Goal: Ask a question: Seek information or help from site administrators or community

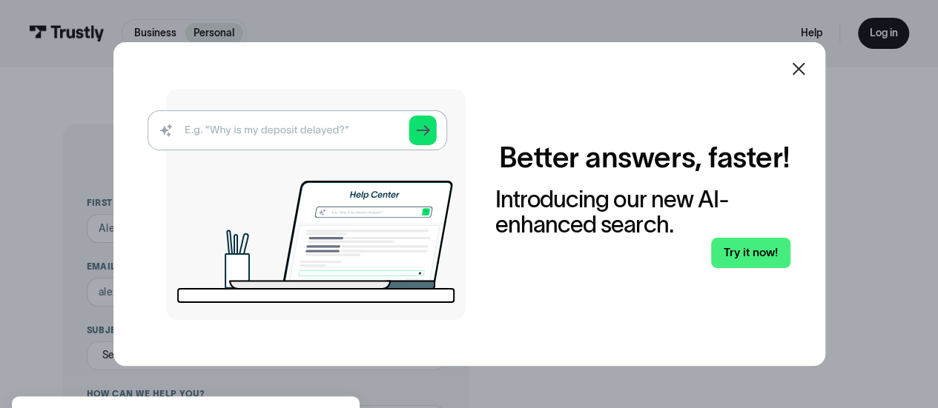
click at [804, 66] on icon at bounding box center [798, 69] width 18 height 18
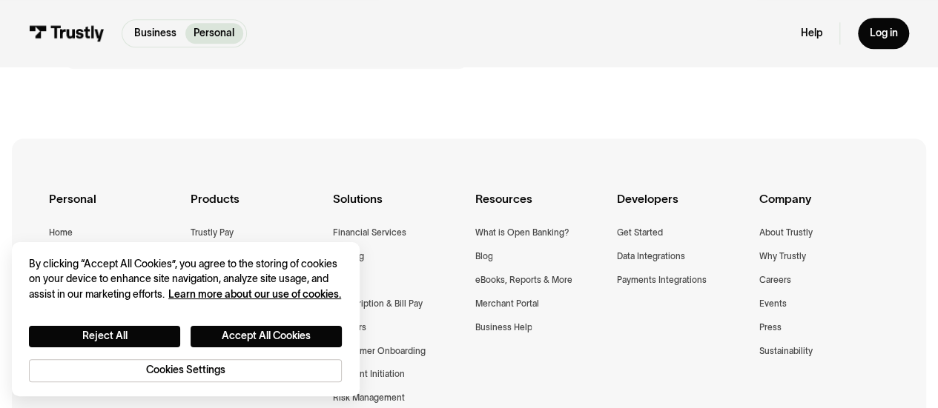
scroll to position [774, 0]
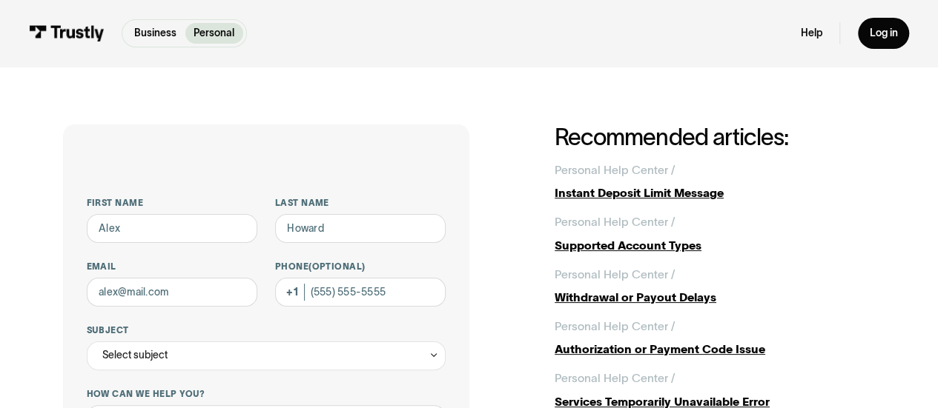
scroll to position [102, 0]
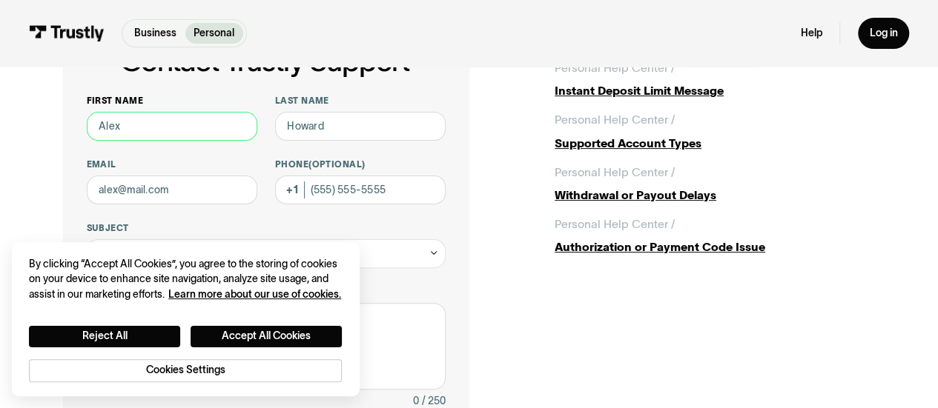
click at [140, 119] on input "First name" at bounding box center [172, 126] width 171 height 29
type input "[PERSON_NAME]"
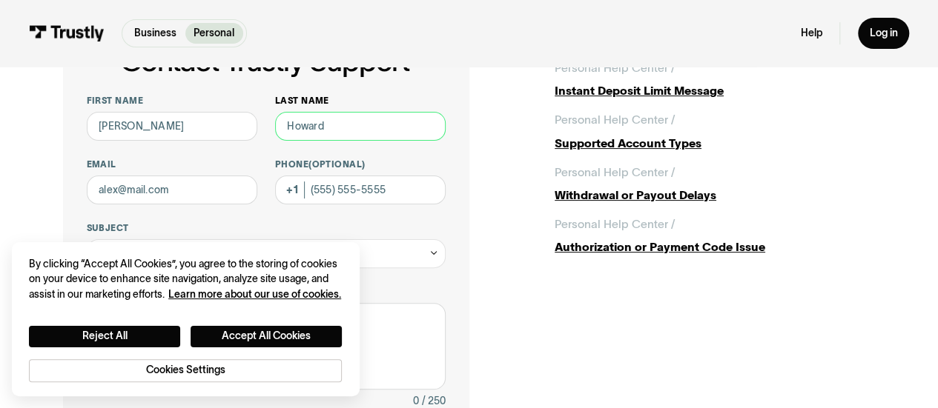
click at [284, 124] on input "Last name" at bounding box center [360, 126] width 171 height 29
type input "[PERSON_NAME]"
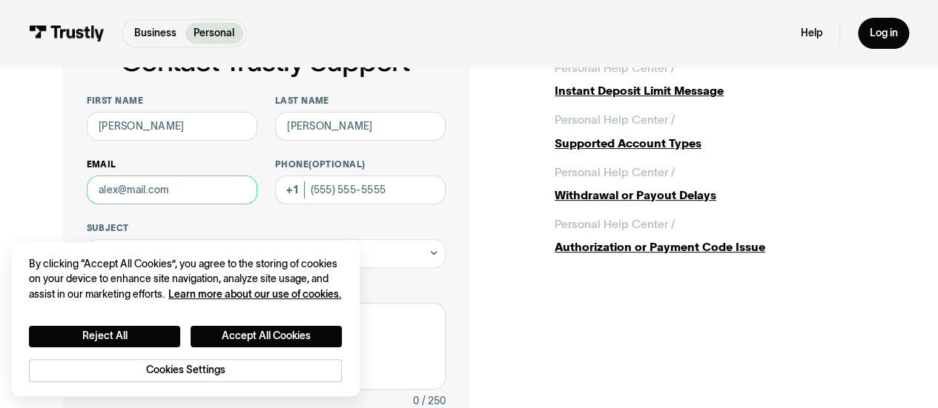
click at [187, 179] on input "Email" at bounding box center [172, 190] width 171 height 29
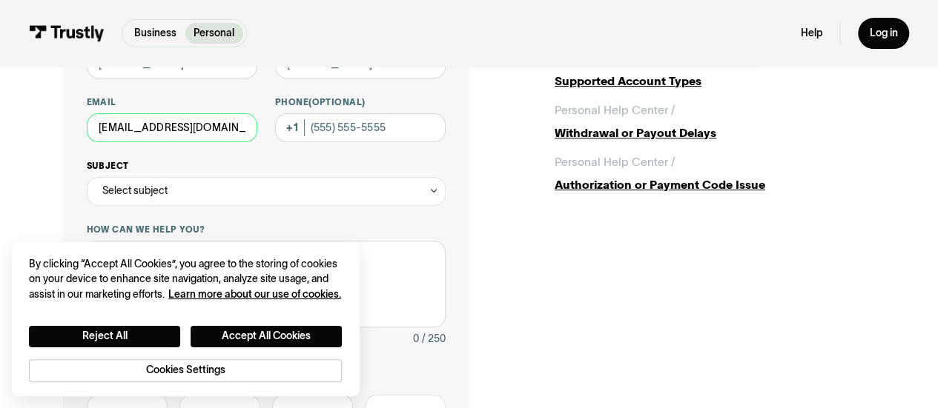
type input "[EMAIL_ADDRESS][DOMAIN_NAME]"
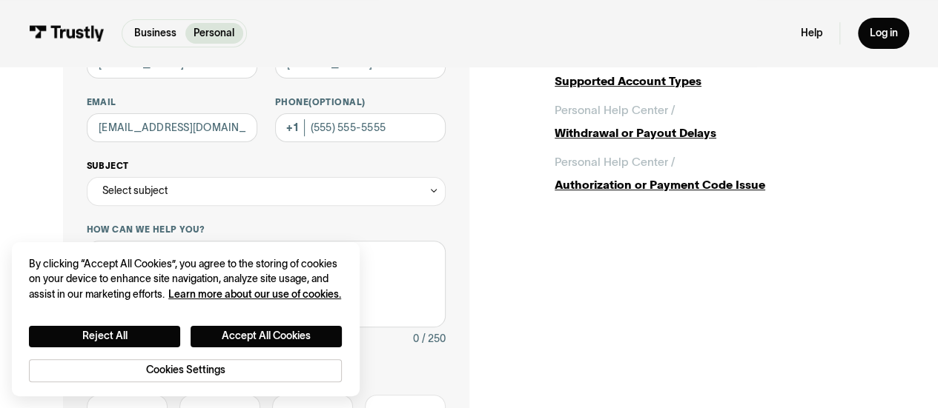
click at [193, 191] on div "Select subject" at bounding box center [267, 191] width 360 height 29
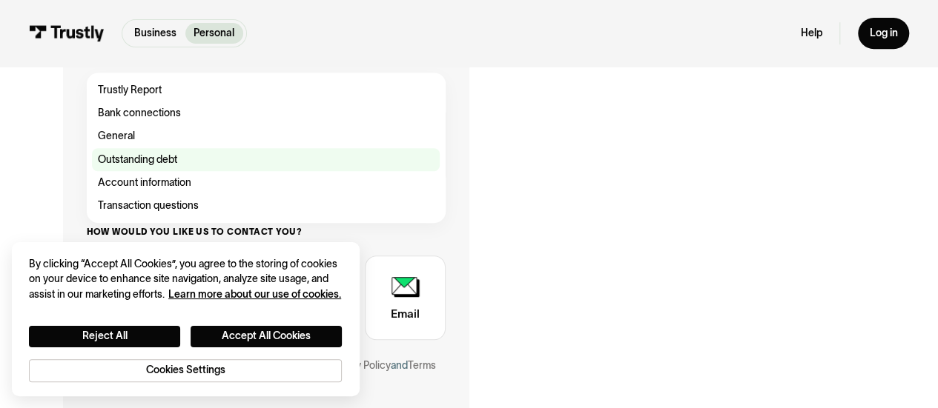
scroll to position [322, 0]
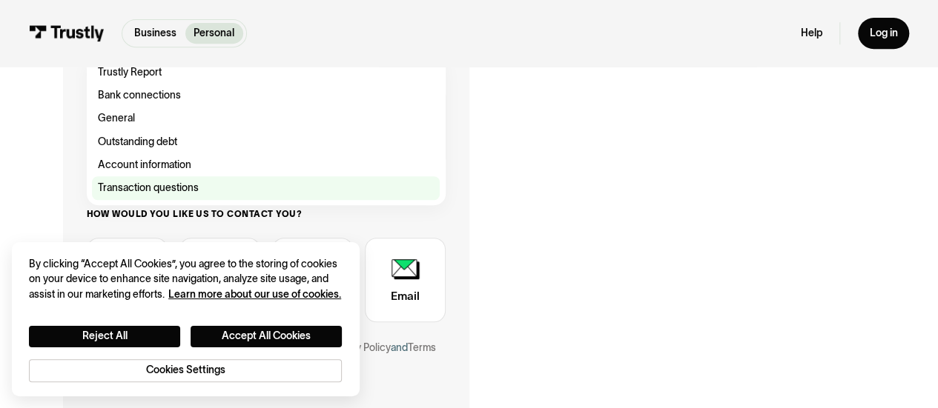
click at [175, 184] on div "Contact Trustly Support" at bounding box center [266, 187] width 348 height 23
type input "**********"
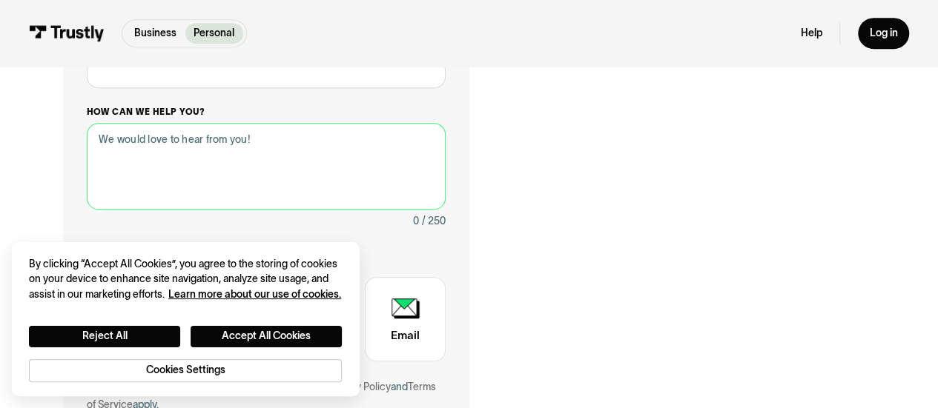
click at [233, 160] on textarea "How can we help you?" at bounding box center [267, 166] width 360 height 87
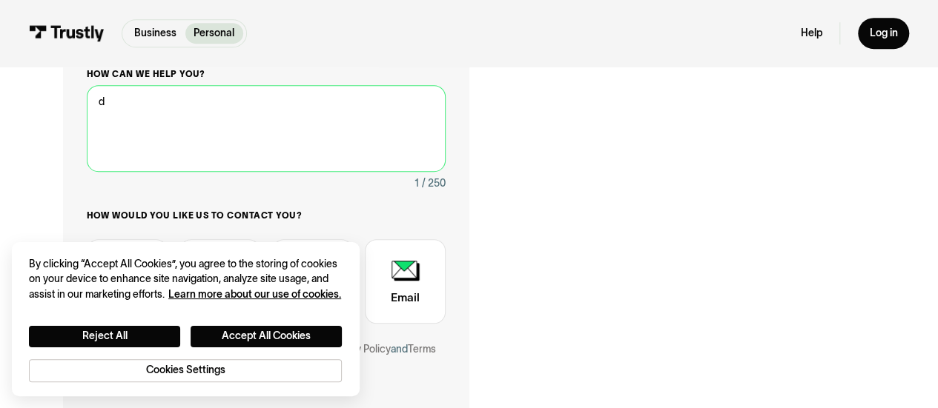
click at [233, 160] on textarea "d" at bounding box center [267, 128] width 360 height 87
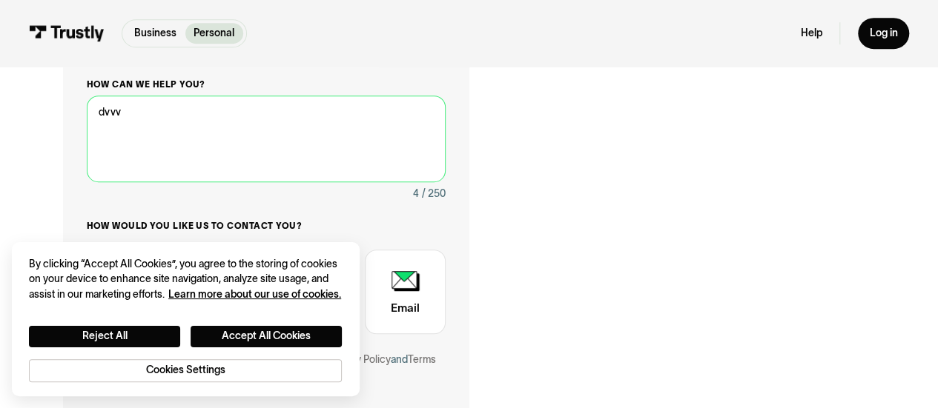
scroll to position [372, 0]
click at [213, 128] on textarea "dvvv" at bounding box center [267, 140] width 360 height 87
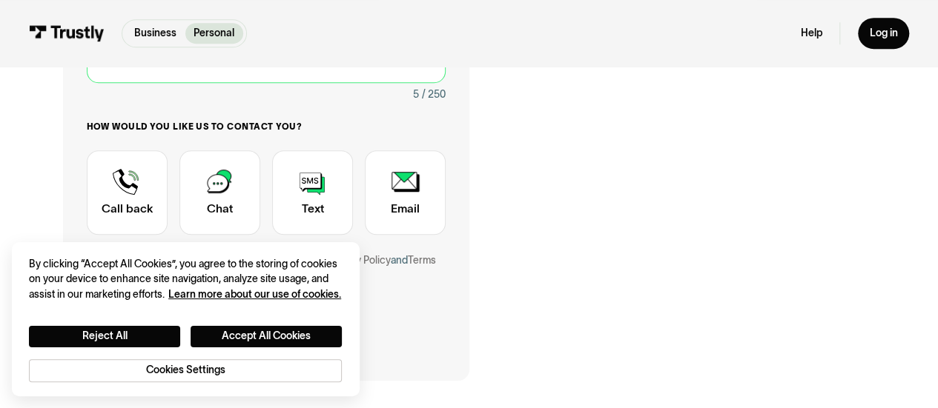
scroll to position [475, 0]
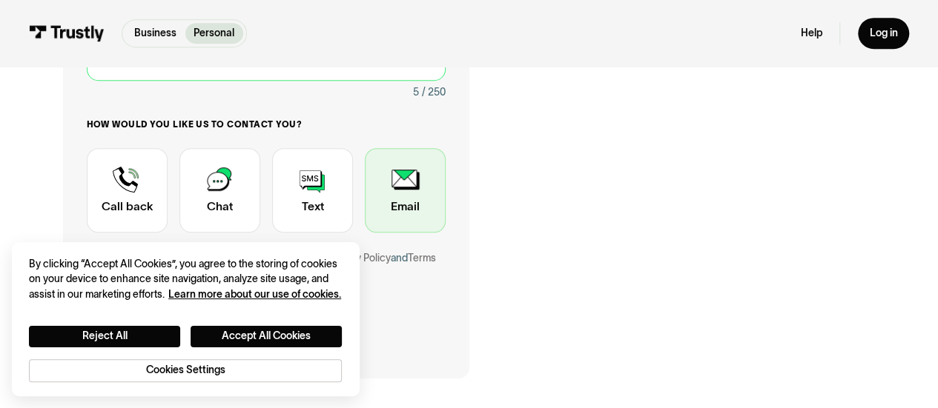
type textarea "TEST"
click at [394, 171] on div "Contact Trustly Support" at bounding box center [405, 190] width 81 height 85
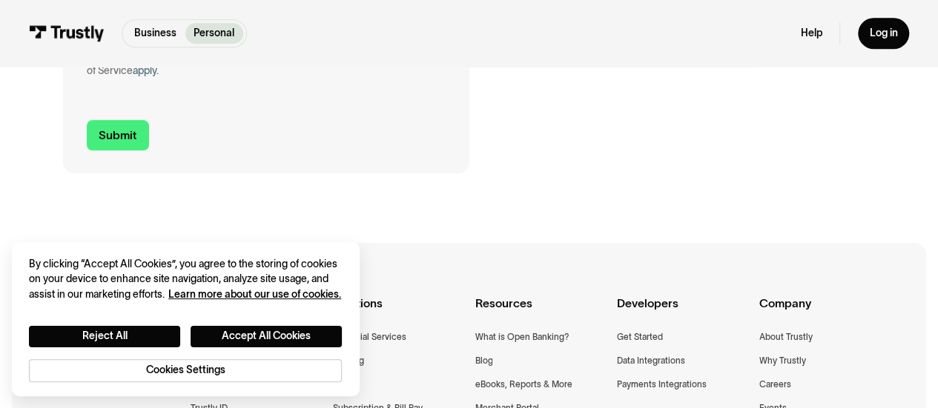
scroll to position [698, 0]
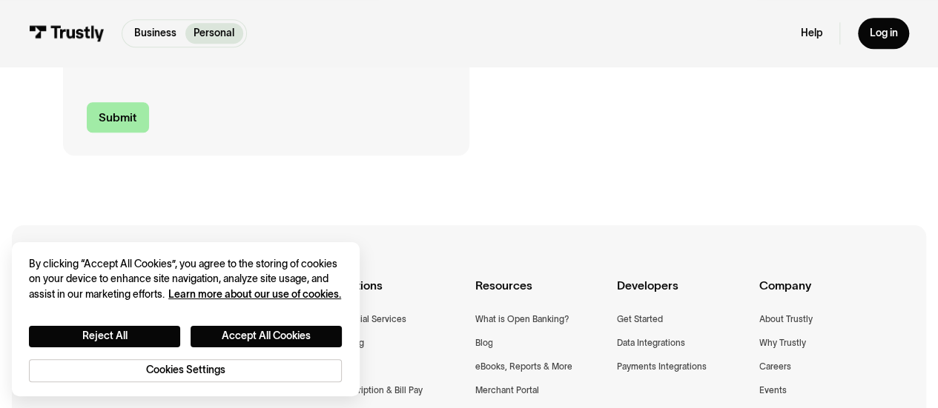
click at [123, 119] on input "Submit" at bounding box center [118, 117] width 62 height 30
